Goal: Task Accomplishment & Management: Manage account settings

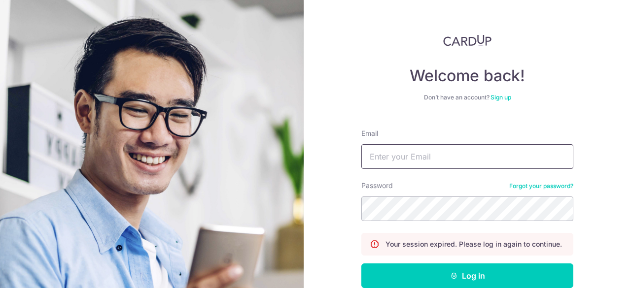
click at [424, 145] on input "Email" at bounding box center [467, 156] width 212 height 25
type input "[PERSON_NAME][EMAIL_ADDRESS][PERSON_NAME][DOMAIN_NAME]"
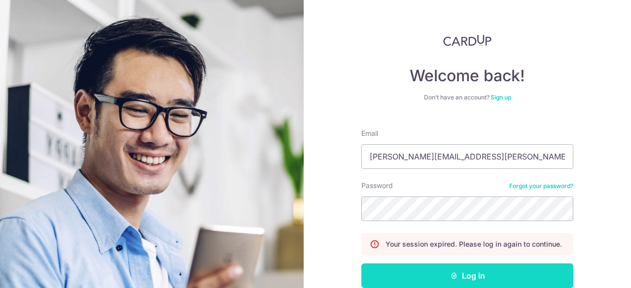
click at [454, 268] on button "Log in" at bounding box center [467, 276] width 212 height 25
